Goal: Task Accomplishment & Management: Use online tool/utility

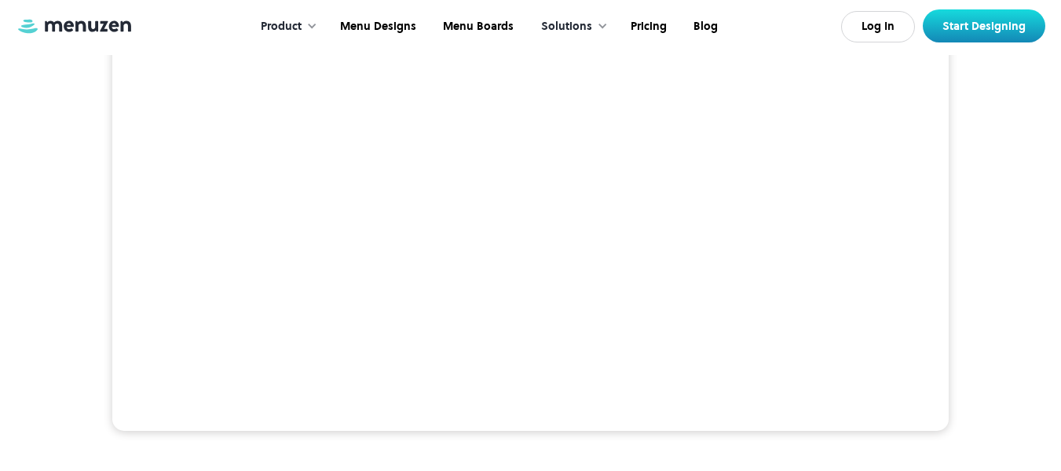
scroll to position [251, 0]
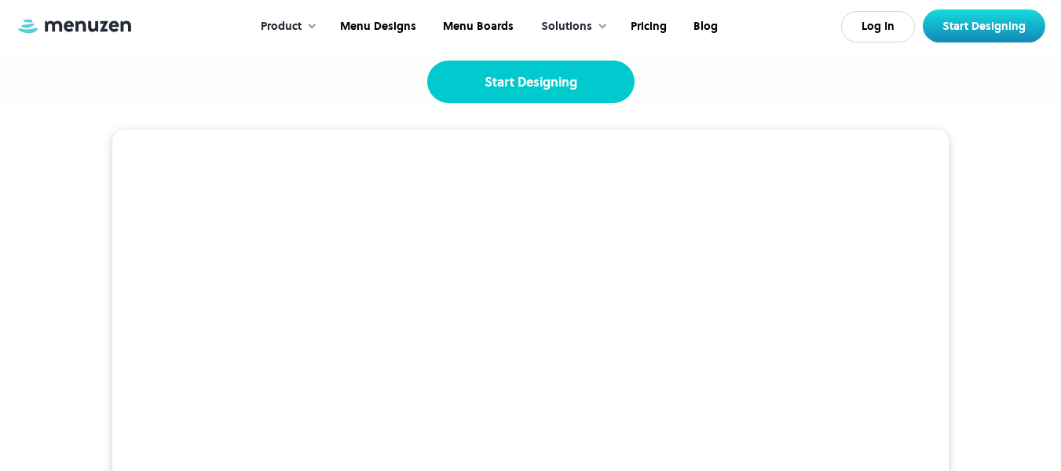
click at [555, 84] on link "Start Designing" at bounding box center [530, 81] width 207 height 42
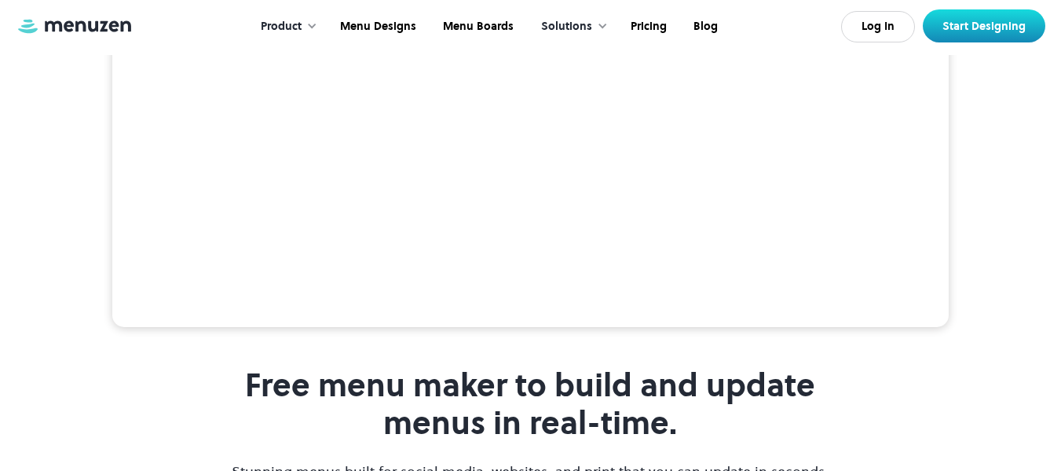
scroll to position [534, 0]
